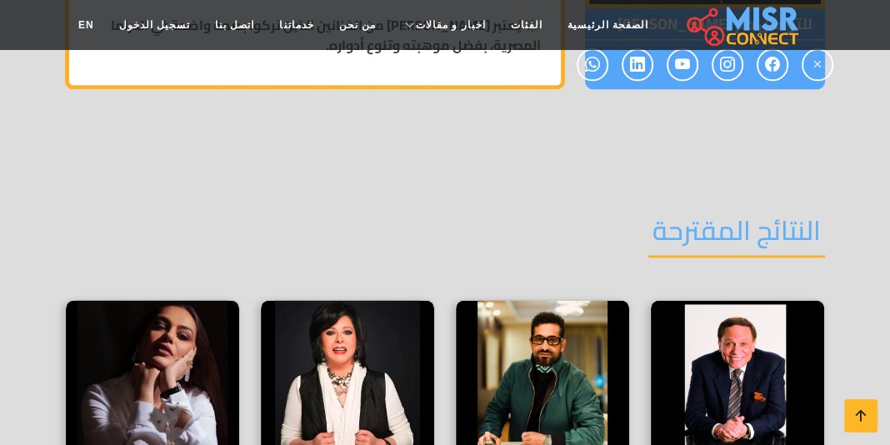
scroll to position [1667, 0]
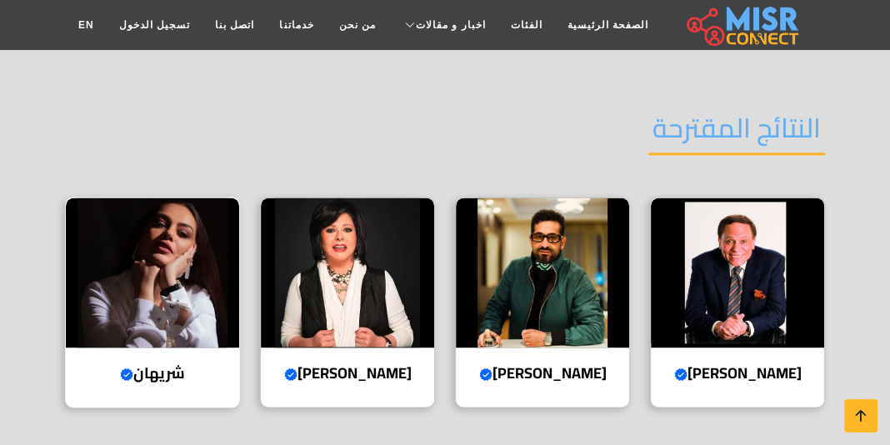
click at [163, 306] on img at bounding box center [152, 273] width 173 height 150
click at [329, 310] on img at bounding box center [347, 273] width 173 height 150
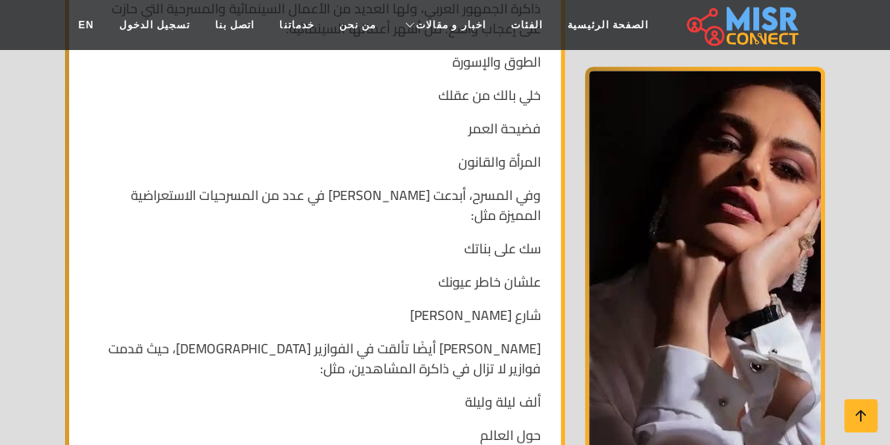
scroll to position [416, 0]
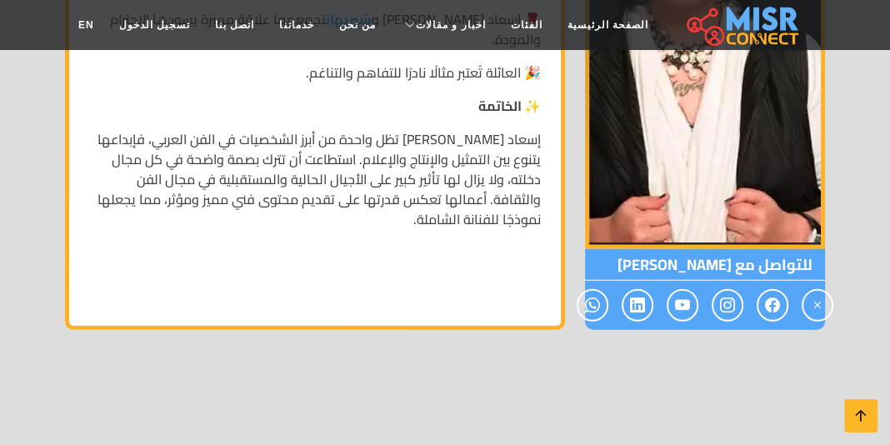
scroll to position [2667, 0]
